Goal: Task Accomplishment & Management: Use online tool/utility

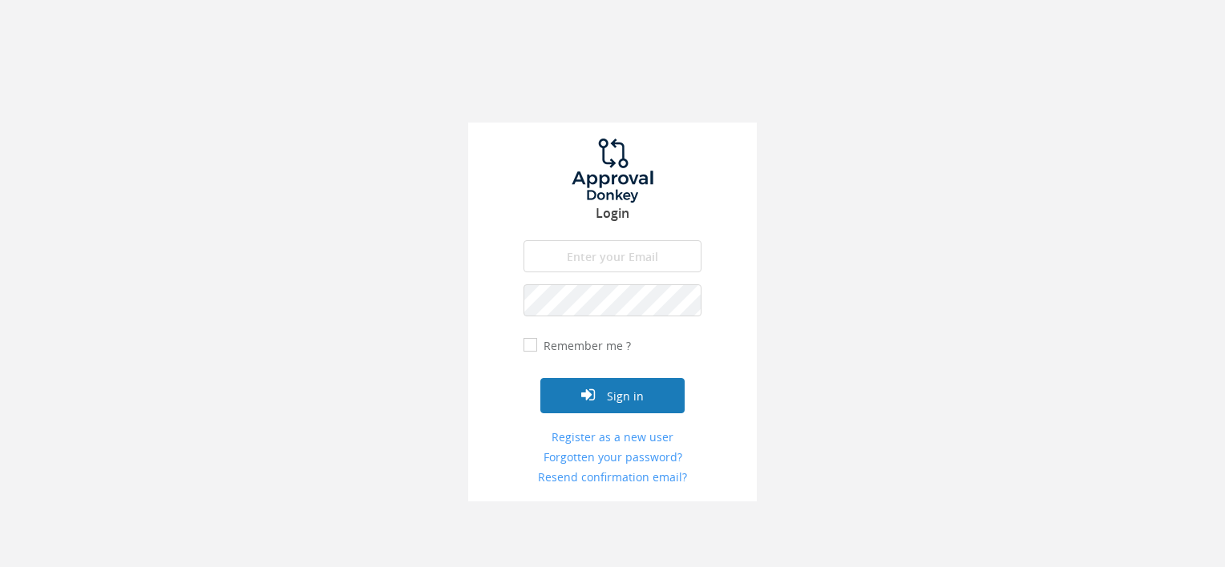
type input "[PERSON_NAME][EMAIL_ADDRESS][DOMAIN_NAME]"
click at [611, 406] on button "Sign in" at bounding box center [612, 395] width 144 height 35
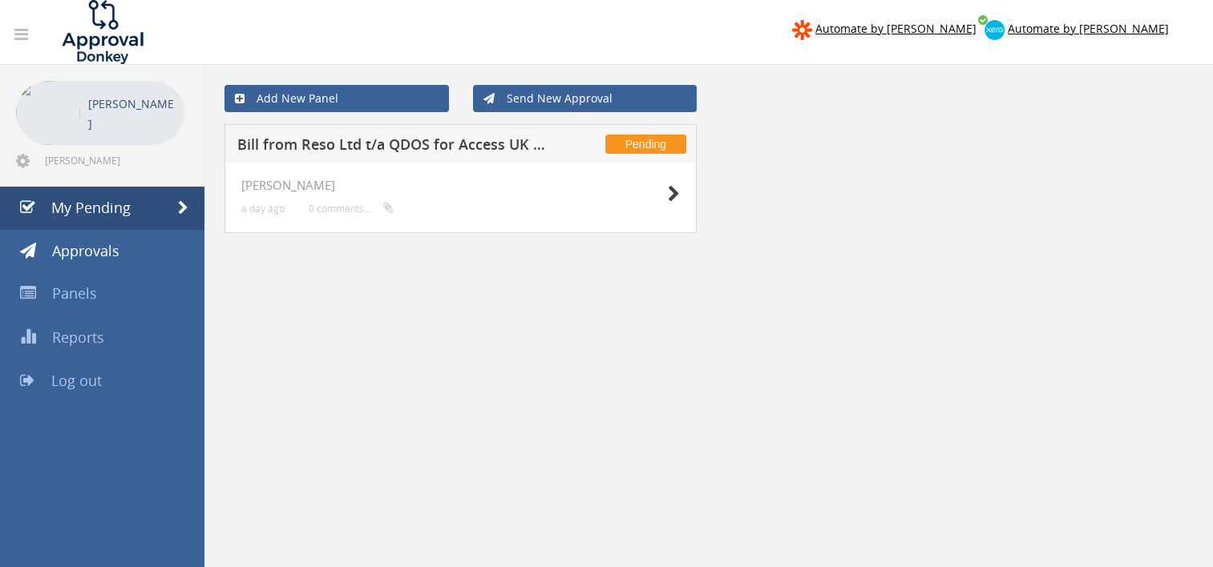
click at [496, 151] on h5 "Bill from Reso Ltd t/a QDOS for Access UK Limited" at bounding box center [393, 147] width 313 height 20
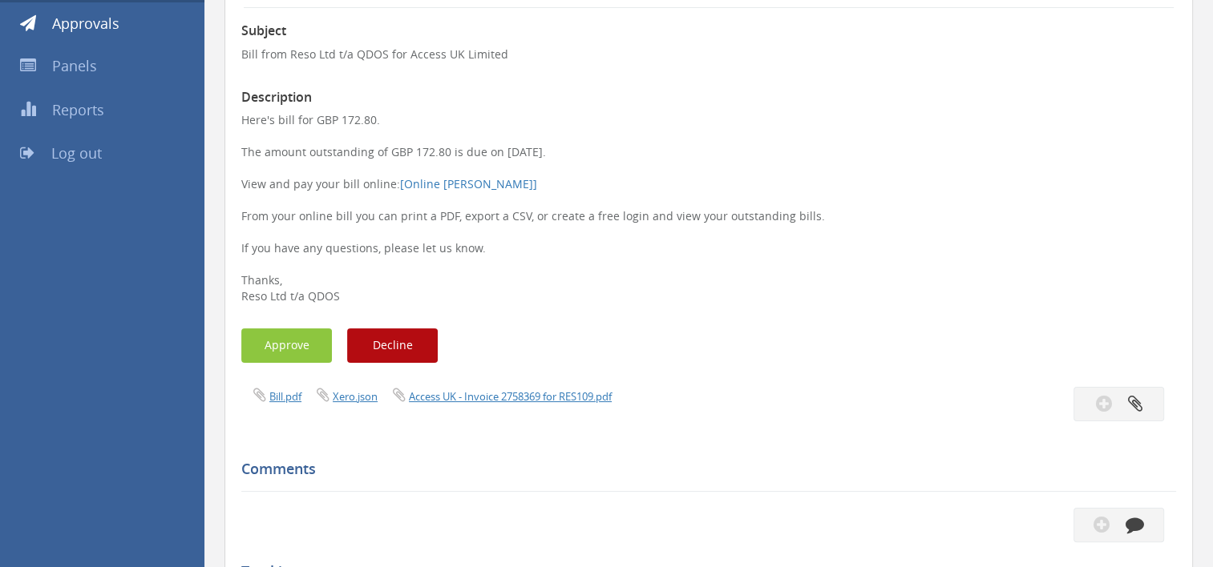
scroll to position [240, 0]
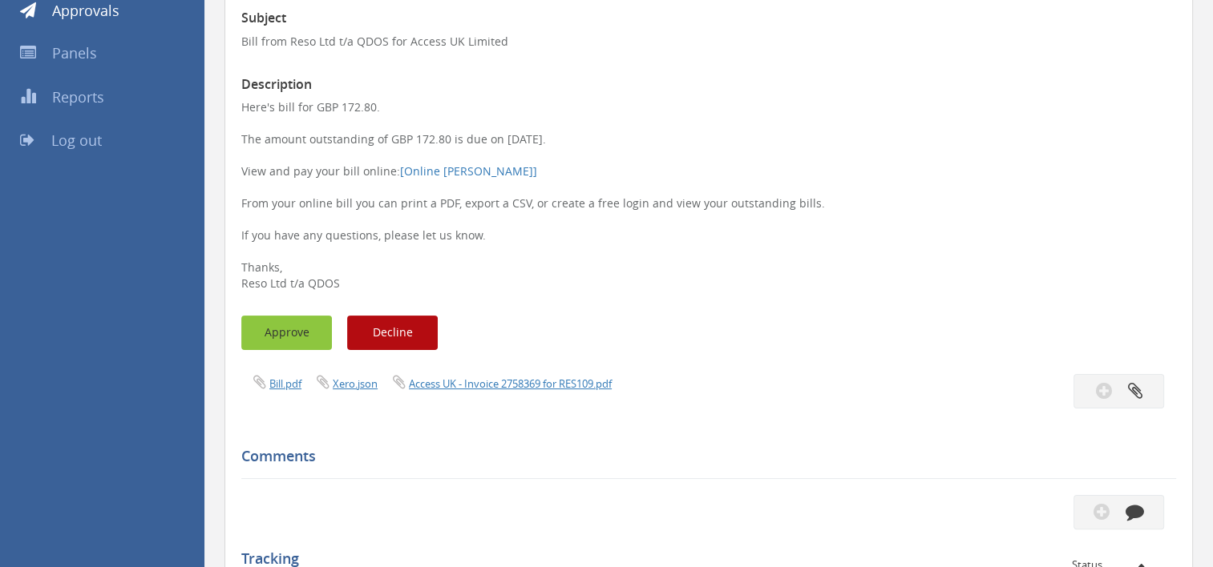
click at [268, 336] on button "Approve" at bounding box center [286, 333] width 91 height 34
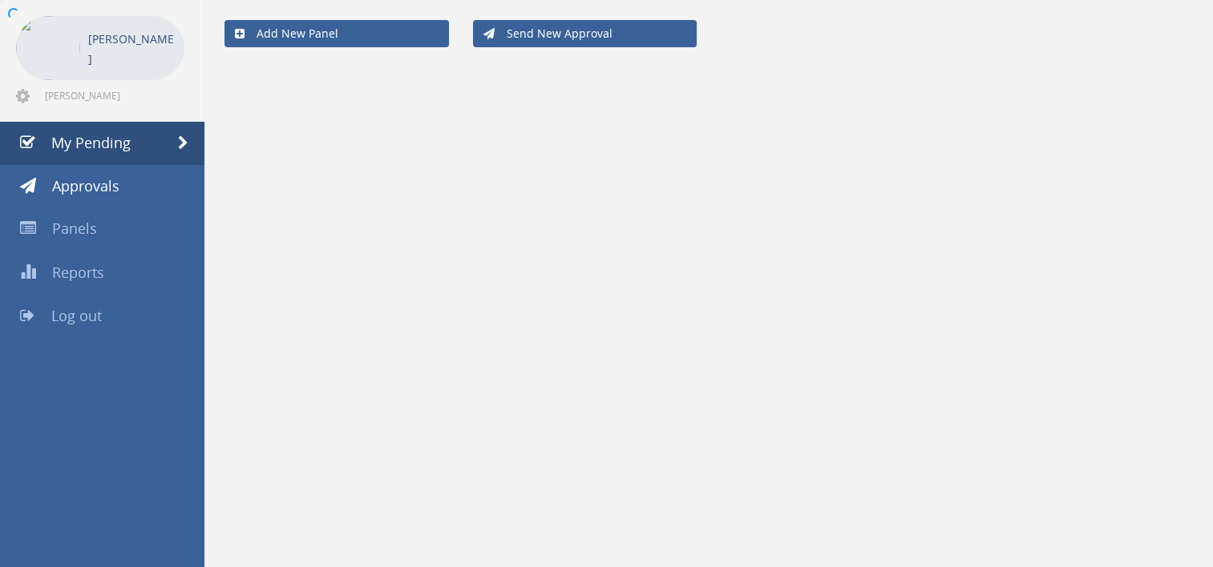
scroll to position [64, 0]
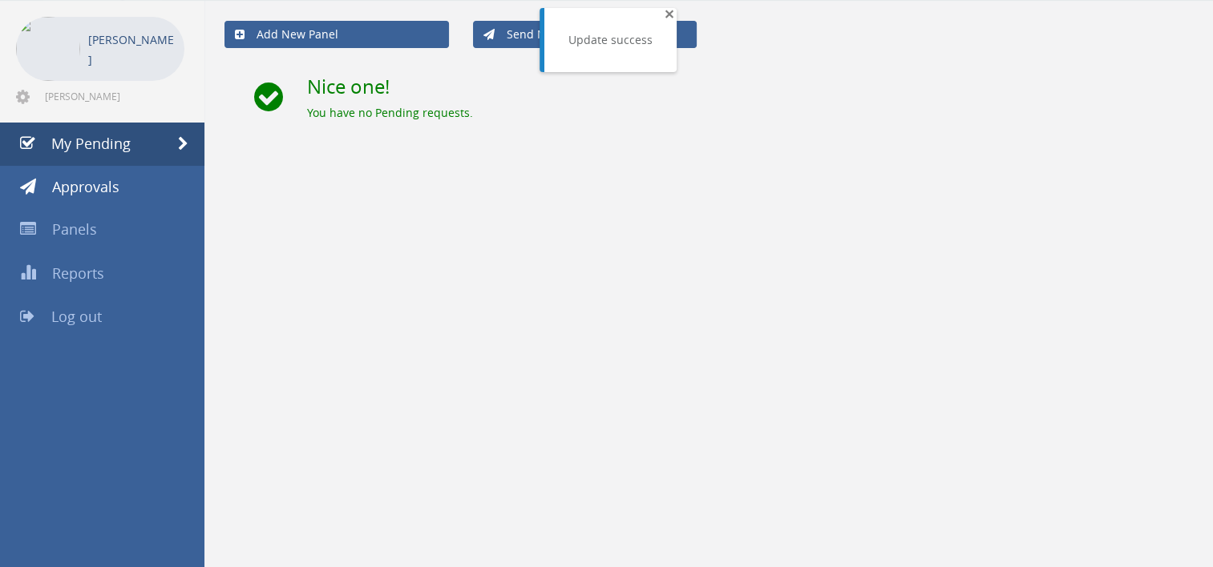
click at [664, 13] on span "×" at bounding box center [669, 13] width 10 height 22
click at [788, 123] on div "Add New Panel Send New Approval Nice one! You have no Pending requests." at bounding box center [708, 77] width 984 height 152
